Goal: Task Accomplishment & Management: Complete application form

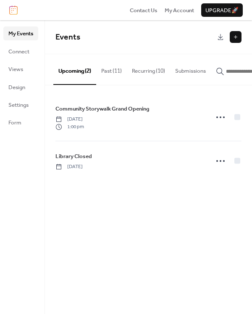
click at [241, 38] on button at bounding box center [236, 37] width 12 height 12
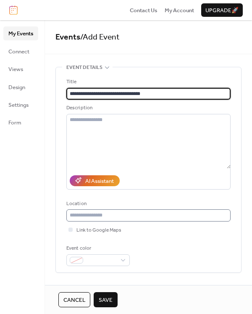
type input "**********"
click at [90, 218] on input "text" at bounding box center [148, 215] width 164 height 12
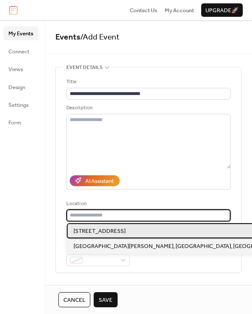
click at [86, 233] on span "1 South Front Street, Clearfield, PA 16830" at bounding box center [100, 231] width 52 height 8
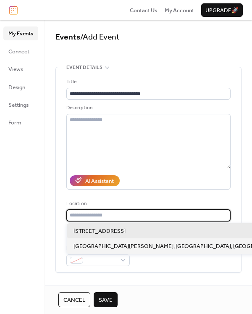
type input "**********"
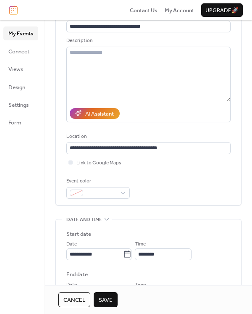
scroll to position [126, 0]
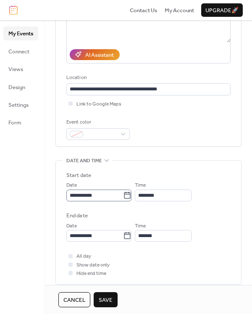
click at [129, 193] on icon at bounding box center [127, 195] width 8 height 8
click at [123, 193] on input "**********" at bounding box center [94, 196] width 57 height 12
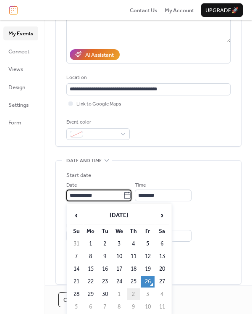
click at [135, 291] on td "2" at bounding box center [133, 294] width 13 height 12
type input "**********"
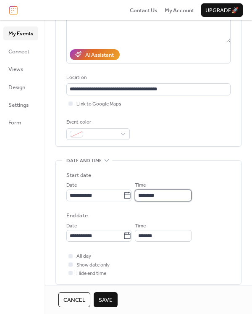
click at [174, 192] on input "********" at bounding box center [163, 196] width 57 height 12
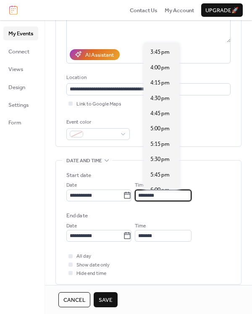
scroll to position [987, 0]
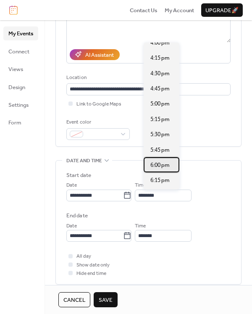
click at [153, 167] on span "6:00 pm" at bounding box center [159, 165] width 19 height 8
type input "*******"
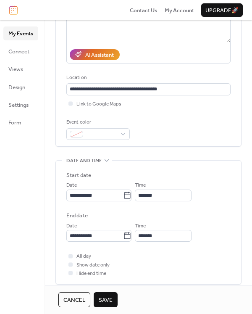
click at [155, 256] on div "All day Show date only Hide end time" at bounding box center [148, 265] width 164 height 26
click at [106, 300] on span "Save" at bounding box center [106, 300] width 14 height 8
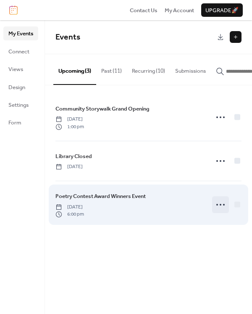
click at [218, 204] on icon at bounding box center [220, 204] width 13 height 13
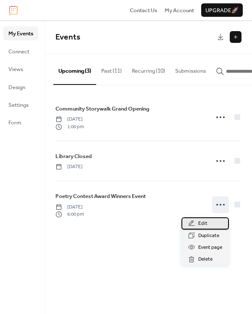
click at [214, 226] on div "Edit" at bounding box center [205, 223] width 47 height 12
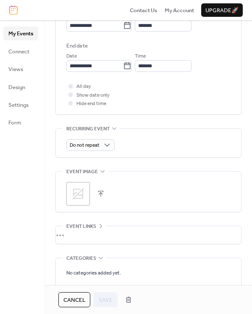
scroll to position [336, 0]
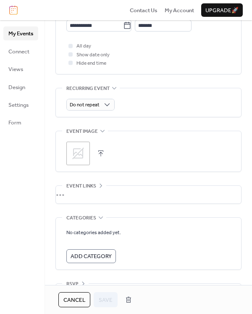
click at [78, 150] on icon at bounding box center [77, 153] width 13 height 13
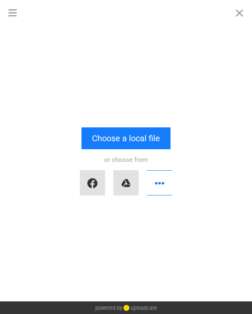
scroll to position [0, 0]
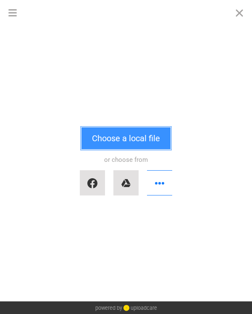
click at [109, 136] on button "Choose a local file" at bounding box center [126, 138] width 89 height 22
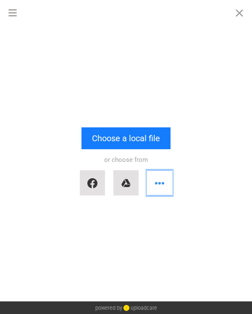
click at [160, 187] on button "button" at bounding box center [159, 182] width 25 height 25
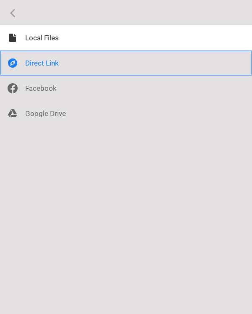
click at [35, 63] on div at bounding box center [126, 62] width 252 height 25
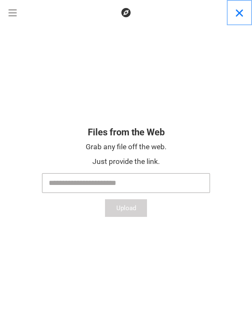
click at [243, 15] on button "Close" at bounding box center [239, 12] width 25 height 25
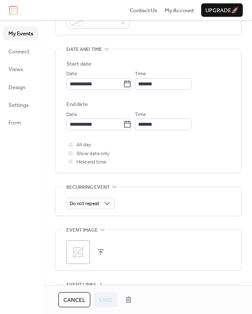
scroll to position [252, 0]
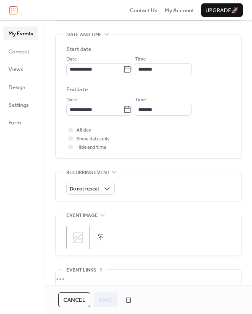
click at [82, 237] on icon at bounding box center [77, 237] width 13 height 13
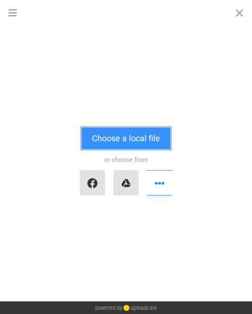
click at [121, 134] on button "Choose a local file" at bounding box center [126, 138] width 89 height 22
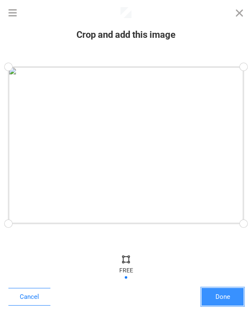
click at [225, 297] on button "Done" at bounding box center [223, 297] width 42 height 18
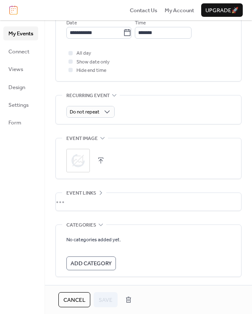
scroll to position [361, 0]
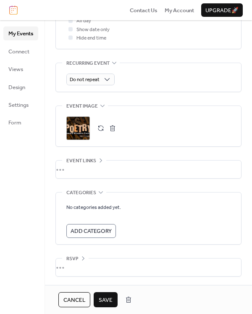
click at [96, 303] on button "Save" at bounding box center [106, 299] width 24 height 15
